Goal: Task Accomplishment & Management: Complete application form

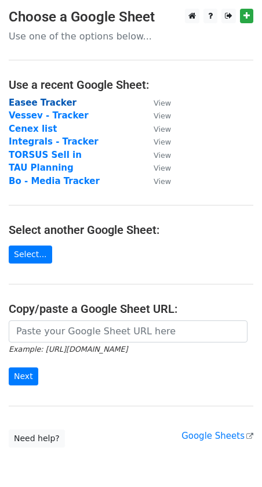
click at [36, 104] on strong "Easee Tracker" at bounding box center [43, 102] width 68 height 10
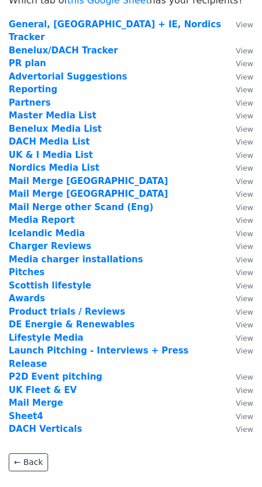
scroll to position [43, 0]
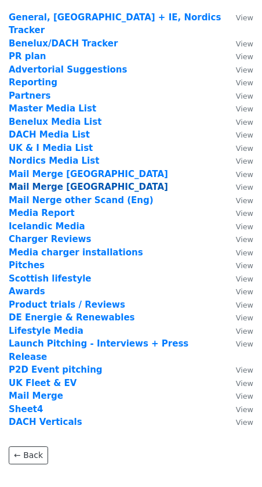
click at [60, 182] on strong "Mail Merge [GEOGRAPHIC_DATA]" at bounding box center [89, 187] width 160 height 10
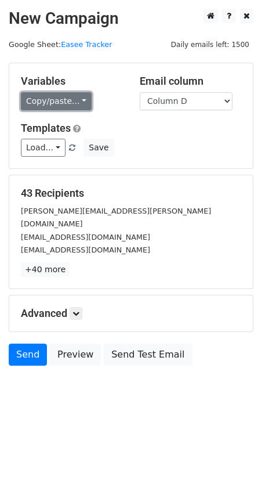
click at [66, 99] on link "Copy/paste..." at bounding box center [56, 101] width 71 height 18
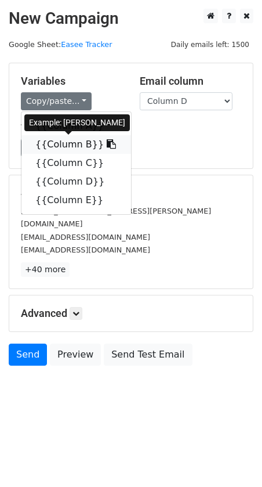
click at [59, 142] on link "{{Column B}}" at bounding box center [76, 144] width 110 height 19
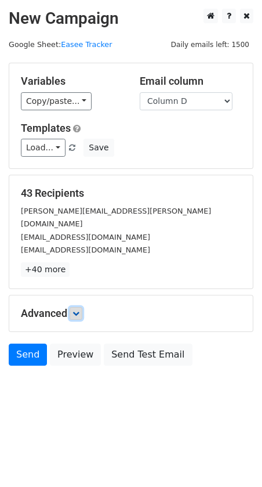
click at [77, 310] on icon at bounding box center [76, 313] width 7 height 7
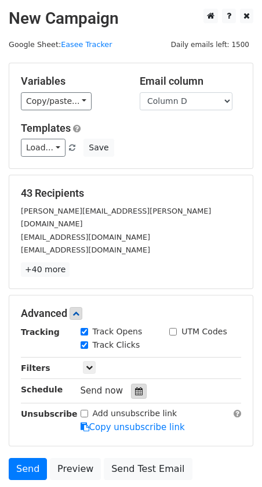
click at [135, 387] on icon at bounding box center [139, 391] width 8 height 8
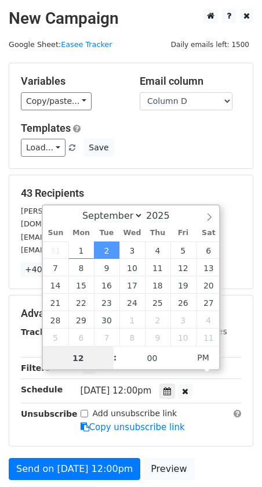
scroll to position [1, 0]
type input "2025-09-02 13:00"
type input "01"
click at [109, 351] on span at bounding box center [110, 352] width 8 height 12
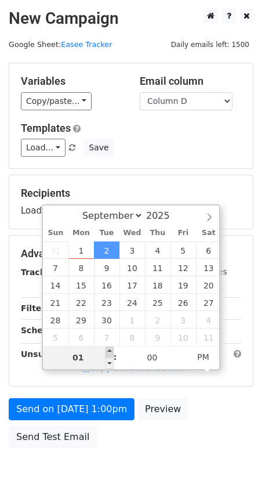
type input "2025-09-02 14:00"
type input "02"
click at [109, 351] on span at bounding box center [110, 352] width 8 height 12
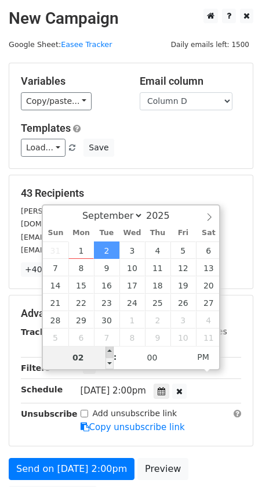
type input "2025-09-02 15:00"
type input "03"
click at [109, 351] on span at bounding box center [110, 352] width 8 height 12
type input "2025-09-02 16:00"
type input "04"
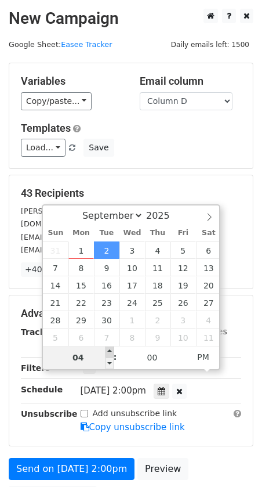
click at [109, 351] on span at bounding box center [110, 352] width 8 height 12
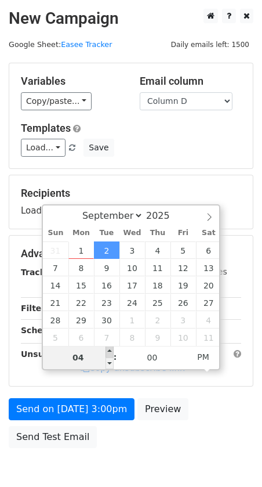
type input "2025-09-02 17:00"
type input "05"
click at [109, 351] on span at bounding box center [110, 352] width 8 height 12
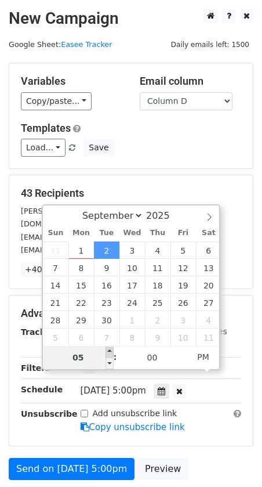
type input "2025-09-02 18:00"
type input "06"
click at [109, 351] on span at bounding box center [110, 352] width 8 height 12
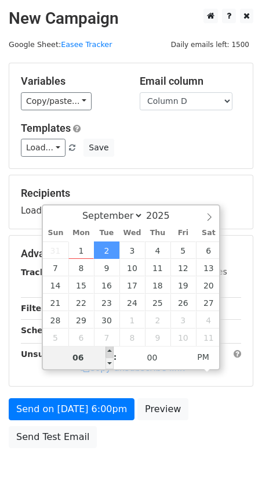
type input "2025-09-02 19:00"
type input "07"
click at [109, 351] on span at bounding box center [110, 352] width 8 height 12
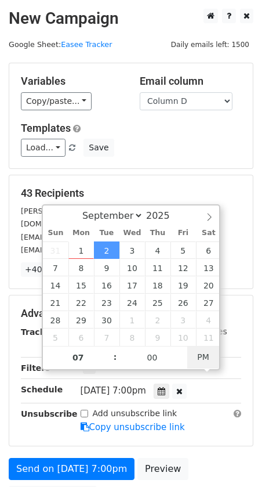
type input "[DATE] 07:00"
click at [203, 354] on span "PM" at bounding box center [203, 356] width 32 height 23
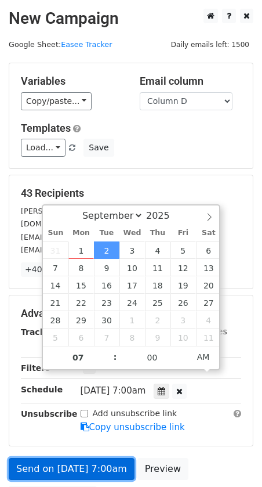
click at [49, 458] on link "Send on [DATE] 7:00am" at bounding box center [72, 469] width 126 height 22
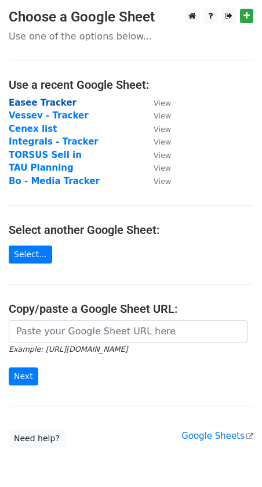
click at [31, 101] on strong "Easee Tracker" at bounding box center [43, 102] width 68 height 10
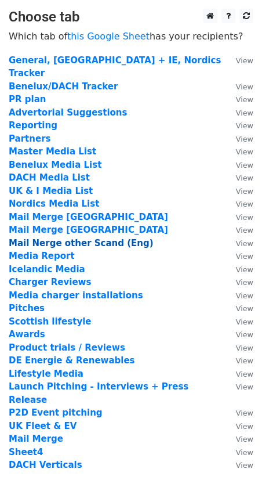
click at [42, 238] on strong "Mail Nerge other Scand (Eng)" at bounding box center [81, 243] width 145 height 10
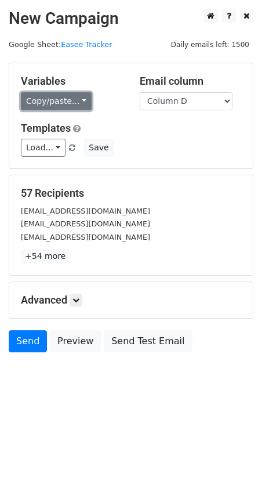
click at [44, 102] on link "Copy/paste..." at bounding box center [56, 101] width 71 height 18
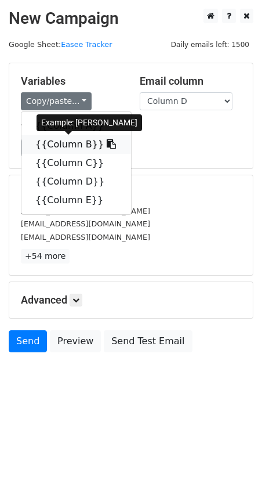
click at [59, 146] on link "{{Column B}}" at bounding box center [76, 144] width 110 height 19
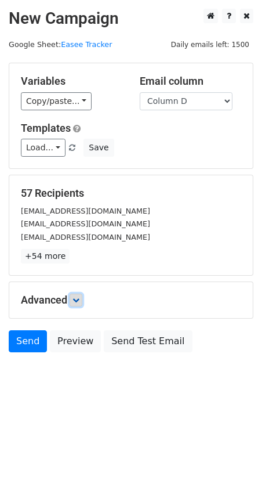
click at [79, 298] on icon at bounding box center [76, 299] width 7 height 7
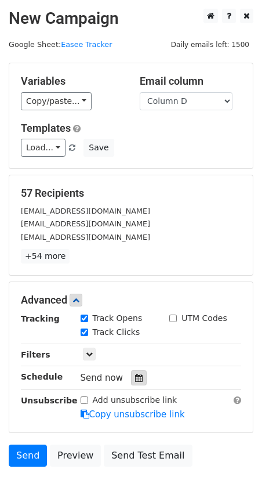
click at [136, 378] on icon at bounding box center [139, 378] width 8 height 8
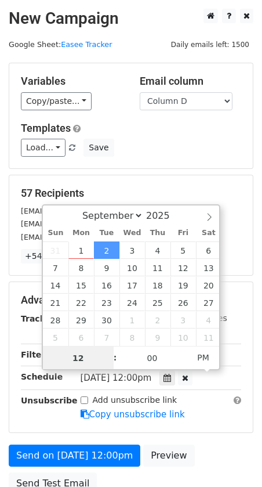
scroll to position [1, 0]
click at [204, 356] on span "PM" at bounding box center [203, 356] width 32 height 23
type input "[DATE] 01:00"
type input "01"
click at [110, 350] on span at bounding box center [110, 352] width 8 height 12
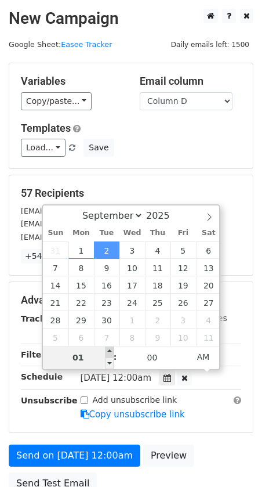
type input "[DATE] 02:00"
type input "02"
click at [110, 350] on span at bounding box center [110, 352] width 8 height 12
type input "[DATE] 03:00"
type input "03"
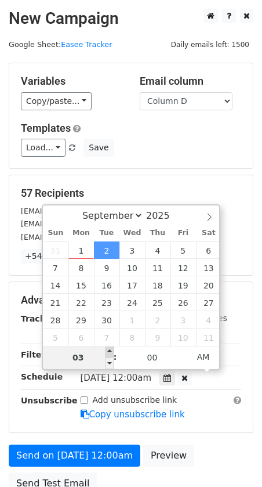
click at [110, 350] on span at bounding box center [110, 352] width 8 height 12
type input "[DATE] 04:00"
type input "04"
click at [110, 350] on span at bounding box center [110, 352] width 8 height 12
type input "[DATE] 05:00"
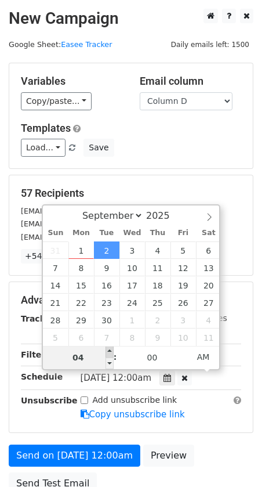
type input "05"
click at [110, 350] on span at bounding box center [110, 352] width 8 height 12
type input "[DATE] 06:00"
type input "06"
click at [110, 350] on span at bounding box center [110, 352] width 8 height 12
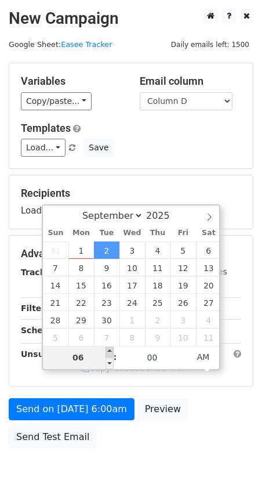
type input "[DATE] 07:00"
type input "07"
click at [110, 350] on span at bounding box center [110, 352] width 8 height 12
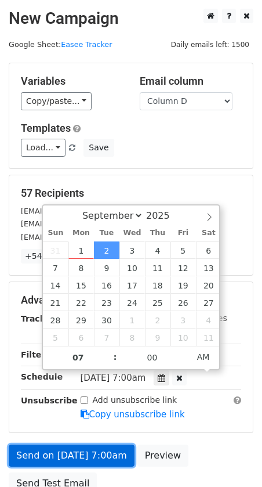
click at [52, 457] on link "Send on [DATE] 7:00am" at bounding box center [72, 455] width 126 height 22
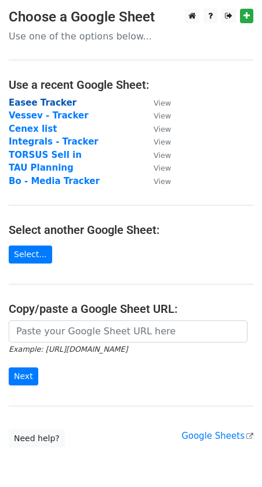
click at [30, 102] on strong "Easee Tracker" at bounding box center [43, 102] width 68 height 10
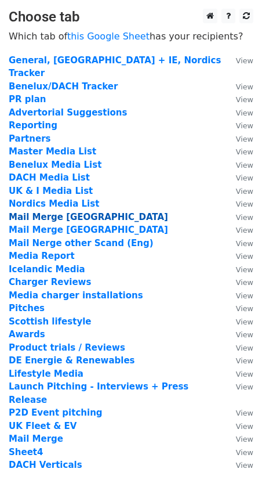
click at [46, 212] on strong "Mail Merge Norway" at bounding box center [89, 217] width 160 height 10
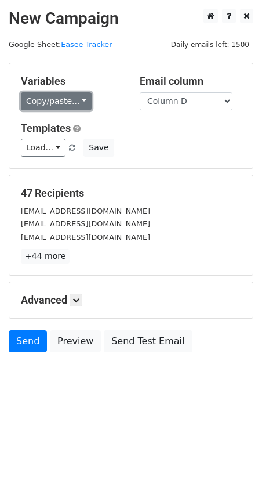
click at [41, 99] on link "Copy/paste..." at bounding box center [56, 101] width 71 height 18
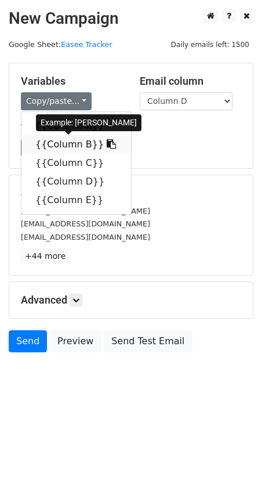
click at [60, 147] on link "{{Column B}}" at bounding box center [76, 144] width 110 height 19
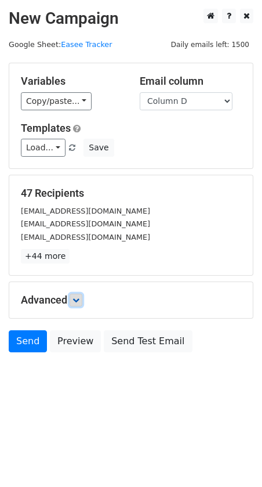
click at [77, 299] on icon at bounding box center [76, 299] width 7 height 7
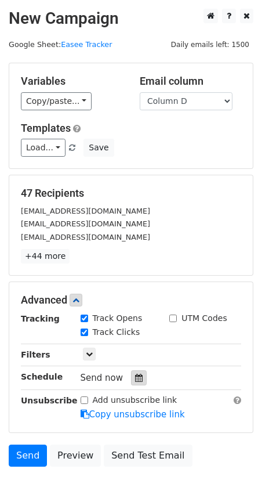
click at [135, 375] on icon at bounding box center [139, 378] width 8 height 8
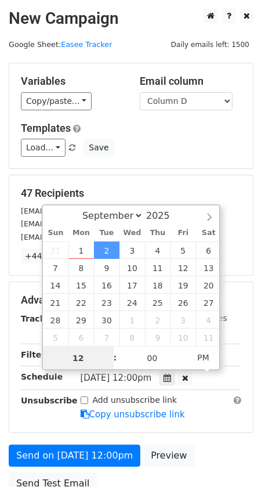
scroll to position [1, 0]
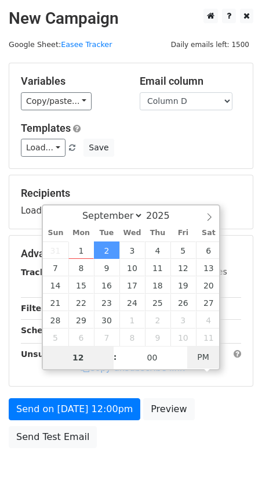
click at [199, 354] on span "PM" at bounding box center [203, 356] width 32 height 23
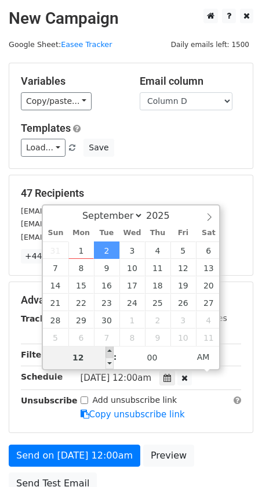
type input "[DATE] 01:00"
type input "01"
click at [110, 349] on span at bounding box center [110, 352] width 8 height 12
type input "[DATE] 02:00"
type input "02"
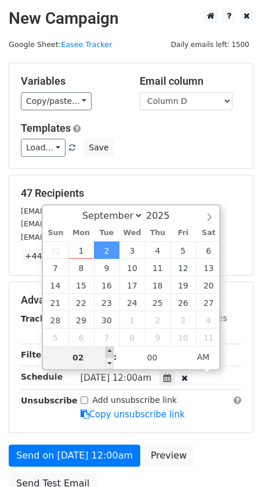
click at [110, 349] on span at bounding box center [110, 352] width 8 height 12
type input "[DATE] 03:00"
type input "03"
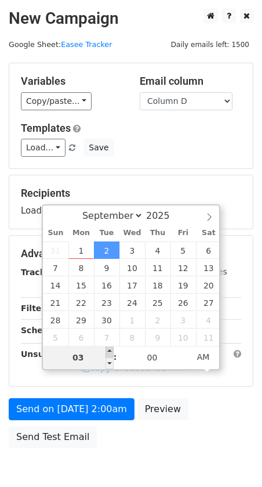
click at [110, 349] on span at bounding box center [110, 352] width 8 height 12
type input "[DATE] 04:00"
type input "04"
click at [110, 349] on span at bounding box center [110, 352] width 8 height 12
type input "[DATE] 05:00"
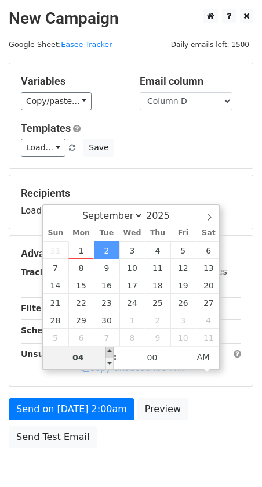
type input "05"
click at [110, 349] on span at bounding box center [110, 352] width 8 height 12
type input "[DATE] 06:00"
type input "06"
click at [110, 349] on span at bounding box center [110, 352] width 8 height 12
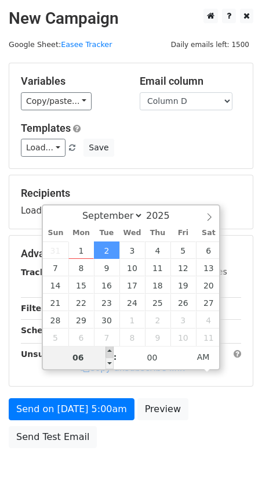
type input "[DATE] 07:00"
type input "07"
click at [110, 349] on span at bounding box center [110, 352] width 8 height 12
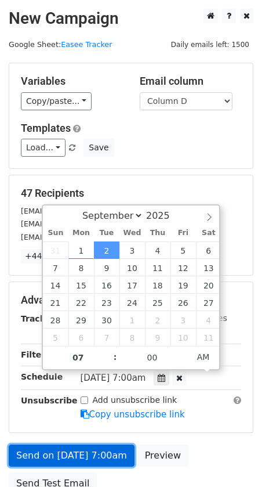
click at [33, 452] on link "Send on [DATE] 7:00am" at bounding box center [72, 455] width 126 height 22
